Goal: Information Seeking & Learning: Learn about a topic

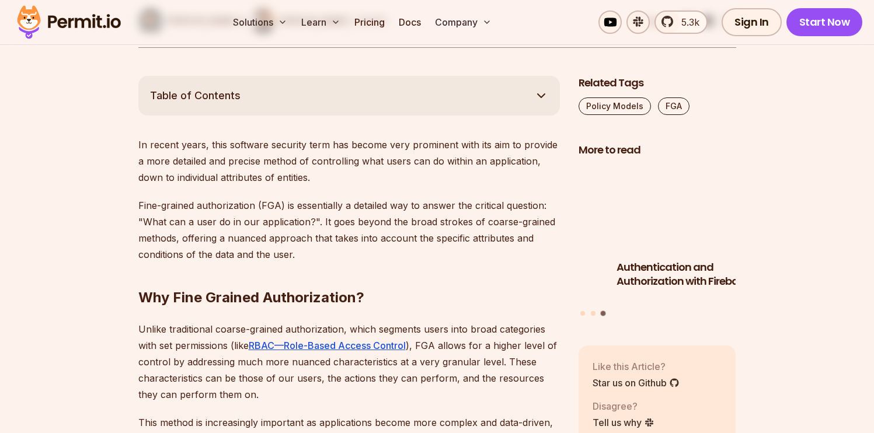
scroll to position [572, 0]
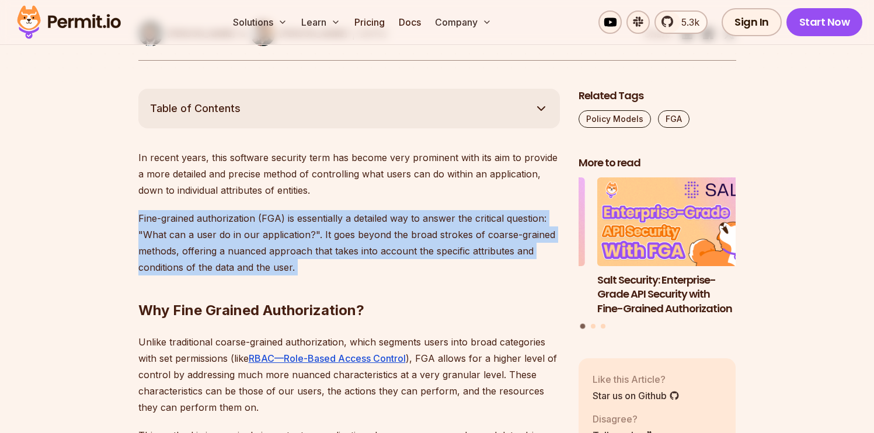
drag, startPoint x: 137, startPoint y: 215, endPoint x: 314, endPoint y: 267, distance: 184.3
copy p "Fine-grained authorization (FGA) is essentially a detailed way to answer the cr…"
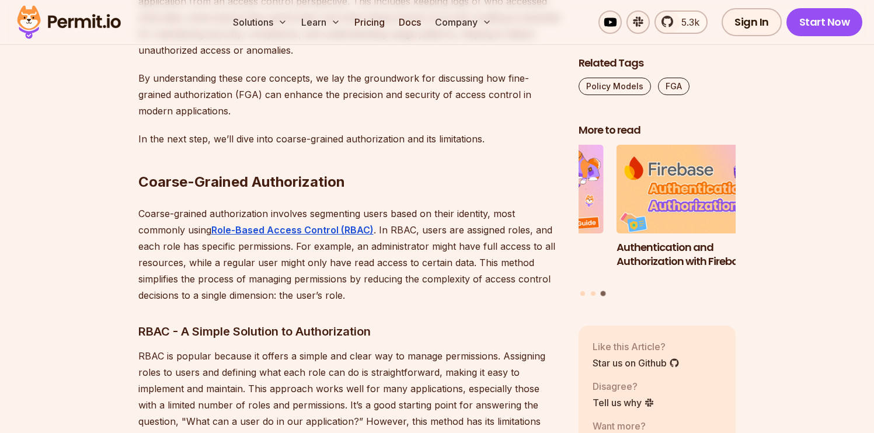
scroll to position [1857, 0]
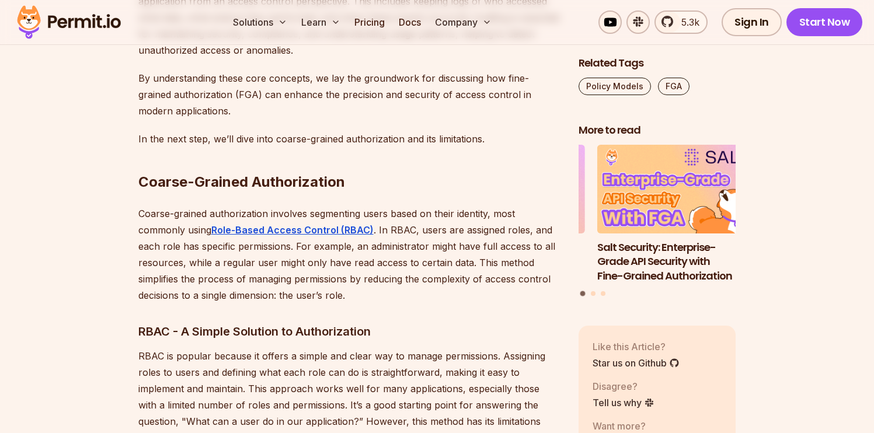
click at [199, 166] on h2 "Coarse-Grained Authorization" at bounding box center [349, 158] width 422 height 65
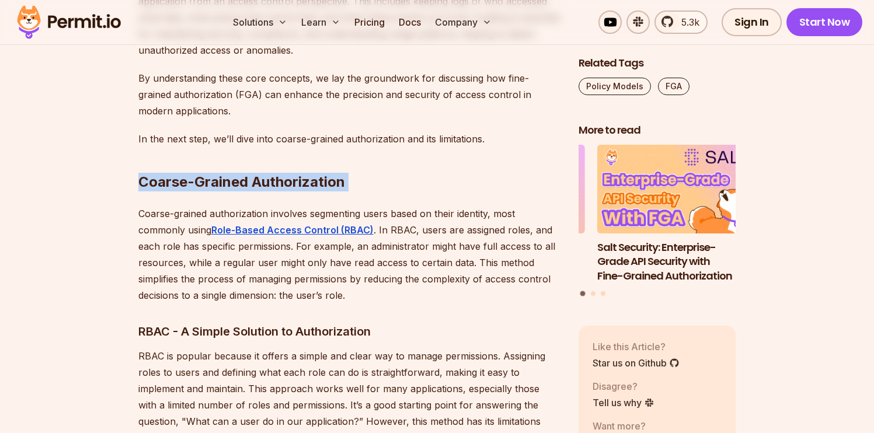
click at [199, 166] on h2 "Coarse-Grained Authorization" at bounding box center [349, 158] width 422 height 65
copy h2 "Coarse-Grained Authorization"
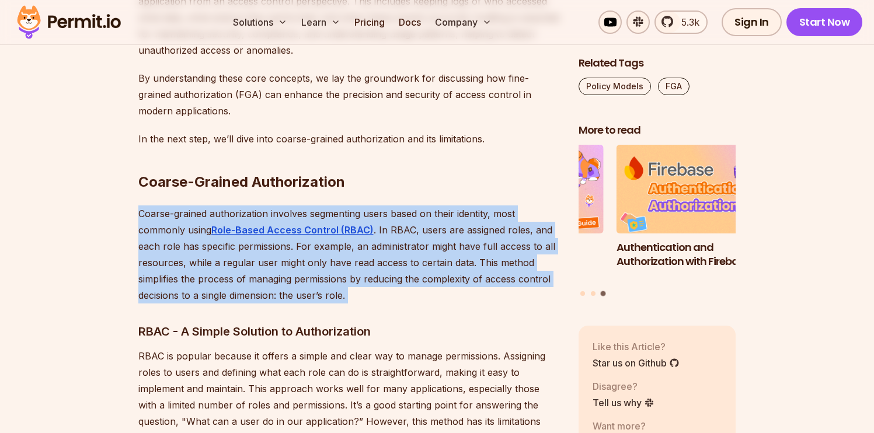
drag, startPoint x: 138, startPoint y: 194, endPoint x: 144, endPoint y: 199, distance: 7.5
click at [144, 206] on p "Coarse-grained authorization involves segmenting users based on their identity,…" at bounding box center [349, 255] width 422 height 98
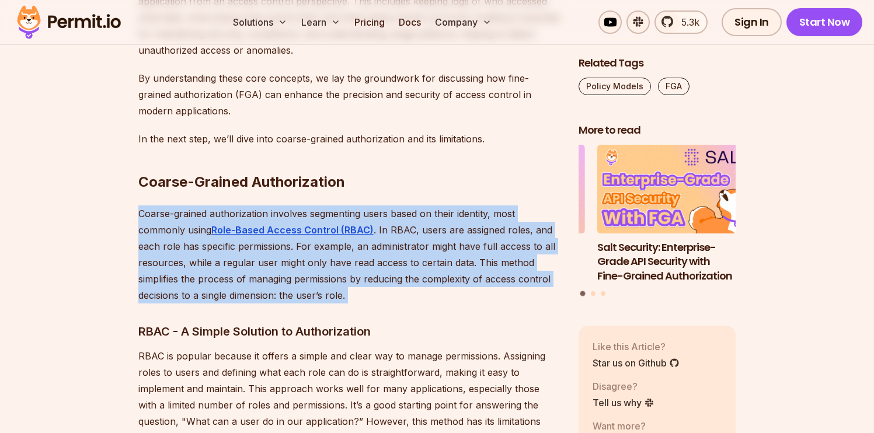
copy p "Coarse-grained authorization involves segmenting users based on their identity,…"
